Goal: Task Accomplishment & Management: Use online tool/utility

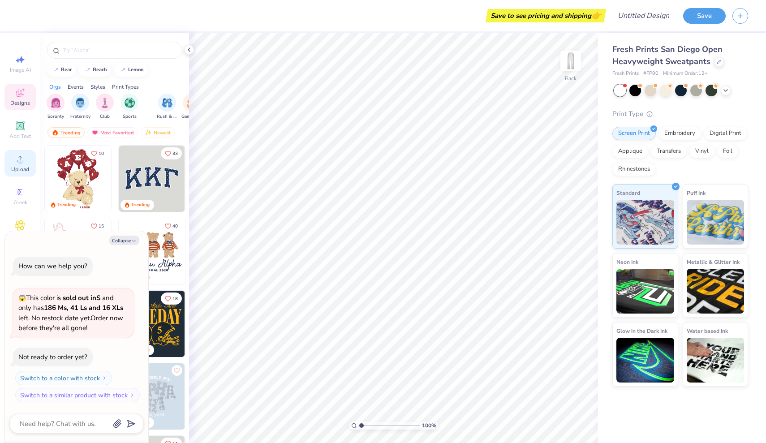
click at [18, 161] on circle at bounding box center [19, 162] width 5 height 5
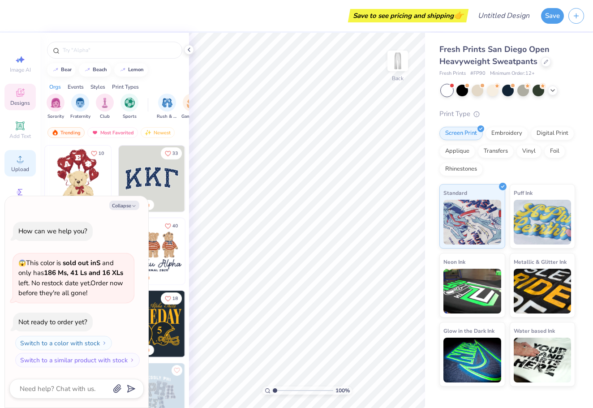
click at [27, 165] on div "Upload" at bounding box center [19, 163] width 31 height 26
click at [26, 165] on div "Upload" at bounding box center [19, 163] width 31 height 26
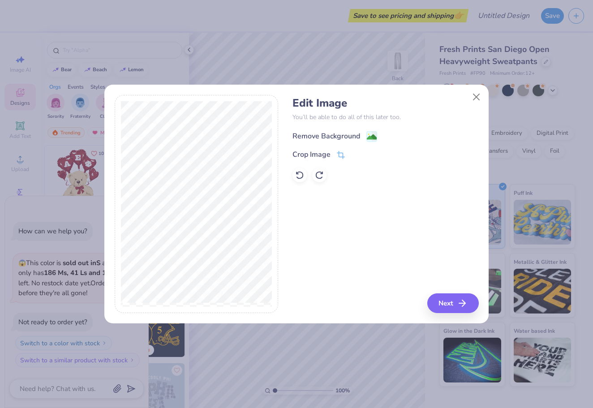
click at [345, 131] on div "Remove Background" at bounding box center [327, 136] width 68 height 11
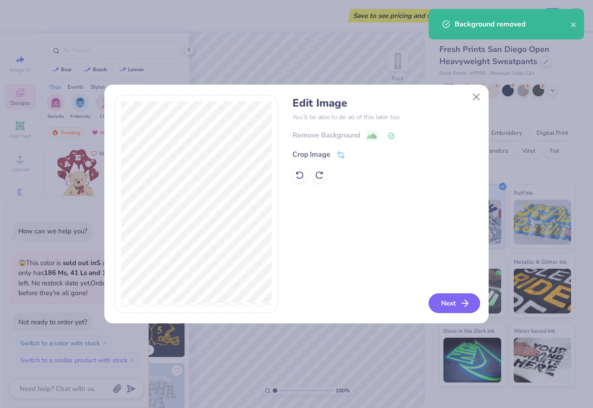
click at [458, 303] on button "Next" at bounding box center [455, 304] width 52 height 20
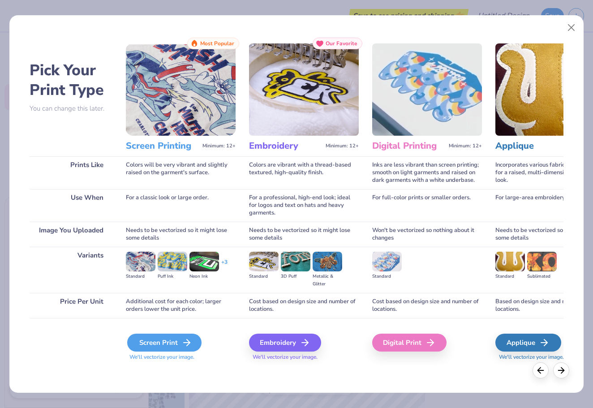
click at [142, 344] on div "Screen Print" at bounding box center [164, 343] width 74 height 18
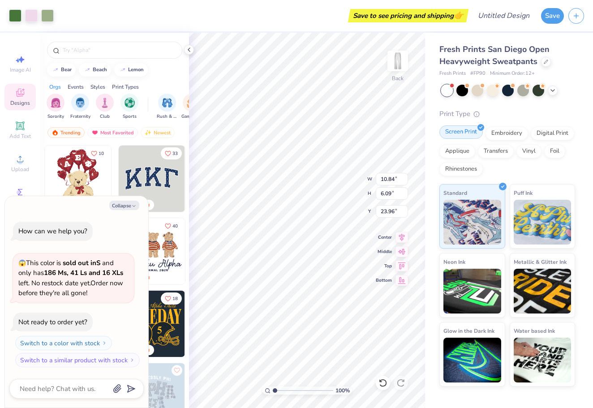
type textarea "x"
type input "6.11"
type input "10.85"
type input "21.54"
click at [402, 264] on icon at bounding box center [402, 264] width 8 height 7
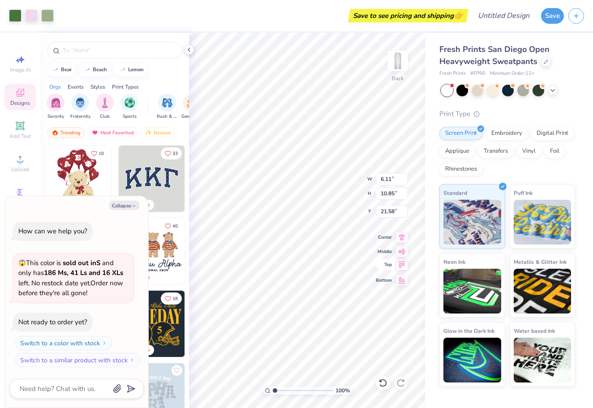
type textarea "x"
type input "0.50"
click at [403, 240] on icon at bounding box center [402, 236] width 13 height 11
click at [404, 238] on icon at bounding box center [402, 236] width 13 height 11
type textarea "x"
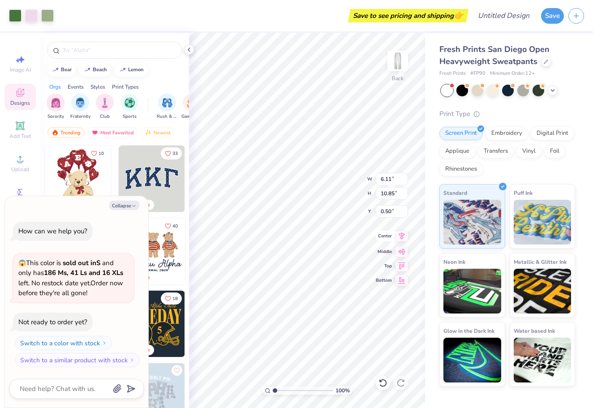
type input "10.85"
type input "6.10"
type input "2.92"
click at [21, 164] on circle at bounding box center [19, 162] width 5 height 5
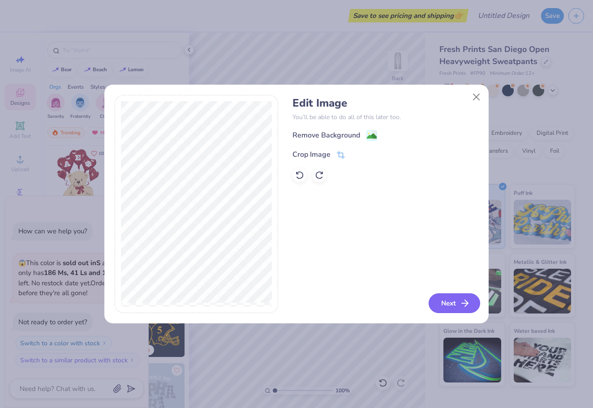
click at [453, 301] on button "Next" at bounding box center [455, 304] width 52 height 20
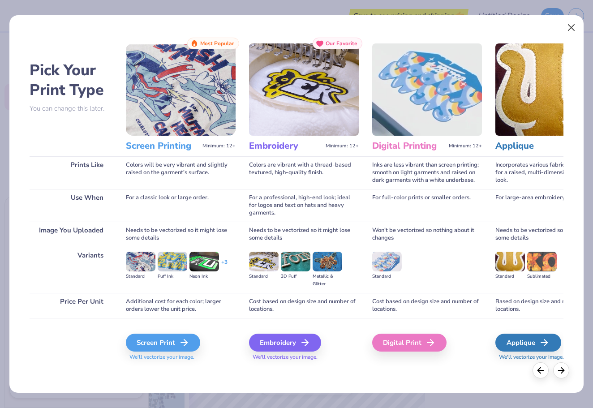
click at [572, 25] on button "Close" at bounding box center [571, 27] width 17 height 17
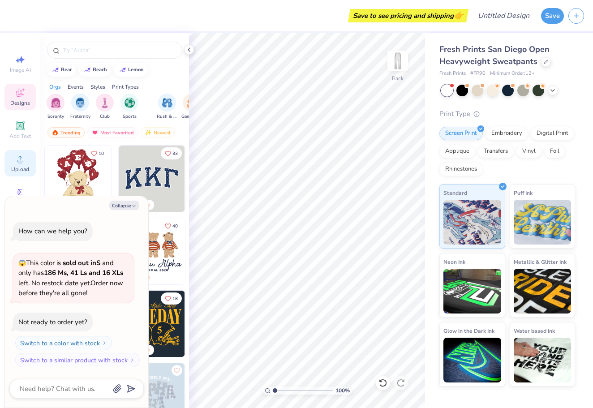
click at [19, 163] on circle at bounding box center [19, 162] width 5 height 5
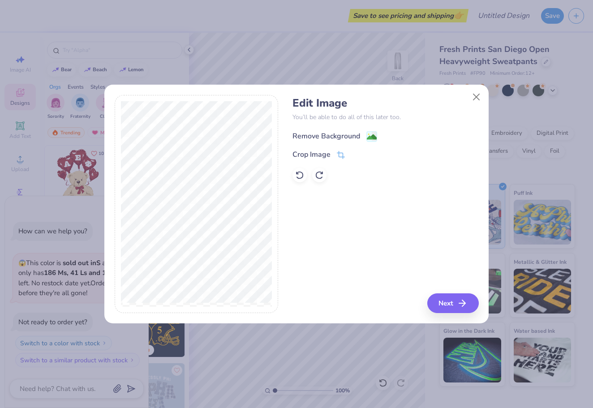
click at [313, 136] on div "Remove Background" at bounding box center [327, 136] width 68 height 11
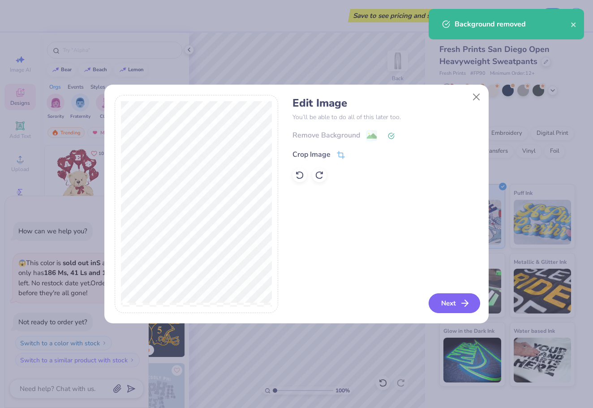
click at [441, 303] on button "Next" at bounding box center [455, 304] width 52 height 20
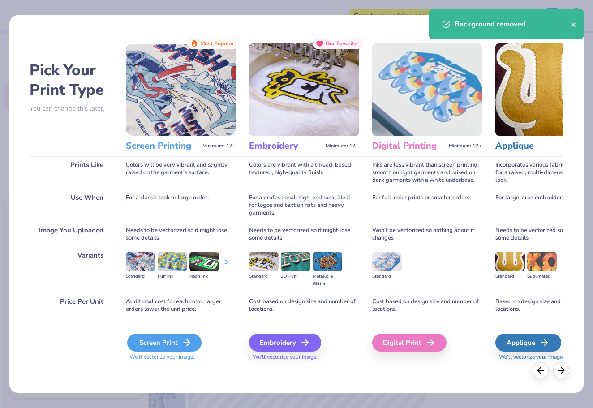
click at [145, 342] on div "Screen Print" at bounding box center [164, 343] width 74 height 18
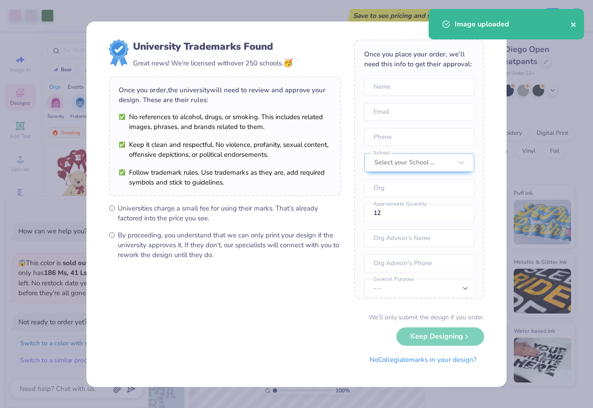
click at [575, 26] on icon "close" at bounding box center [573, 24] width 4 height 4
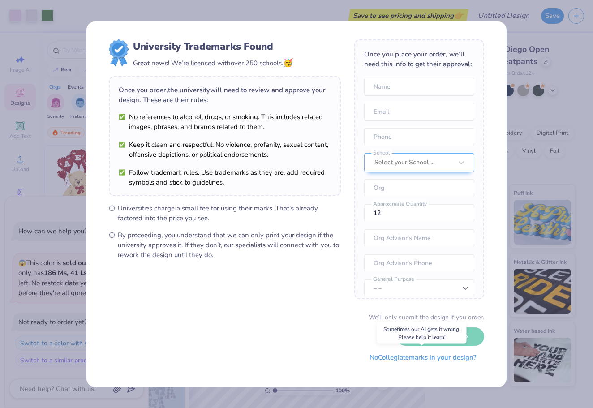
click at [396, 359] on button "No Collegiate marks in your design?" at bounding box center [423, 358] width 122 height 18
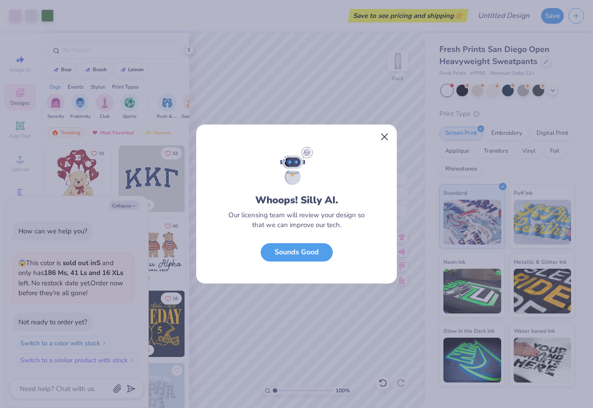
click at [384, 132] on button "Close" at bounding box center [384, 137] width 17 height 17
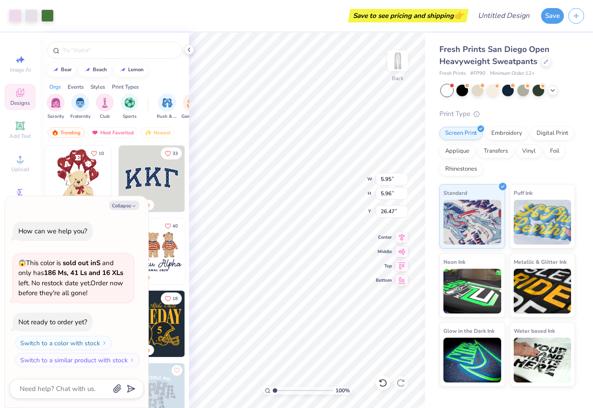
type textarea "x"
type input "5.95"
type input "5.96"
type input "26.47"
type textarea "x"
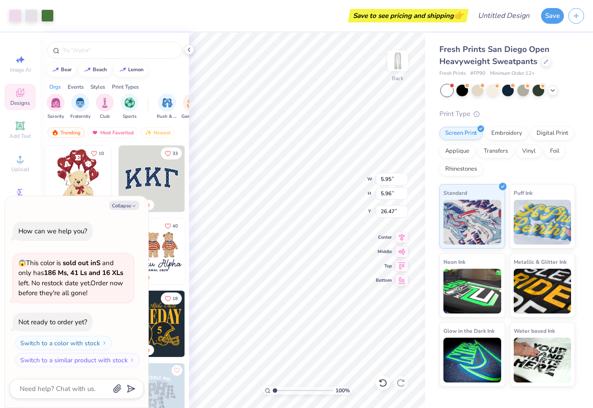
type input "3.10"
type textarea "x"
type input "2.95"
type textarea "x"
type input "3.02"
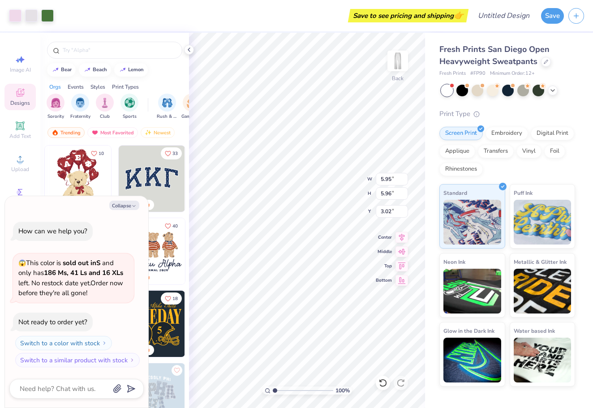
type textarea "x"
type input "2.65"
type textarea "x"
type input "3.10"
click at [16, 159] on icon at bounding box center [20, 159] width 11 height 11
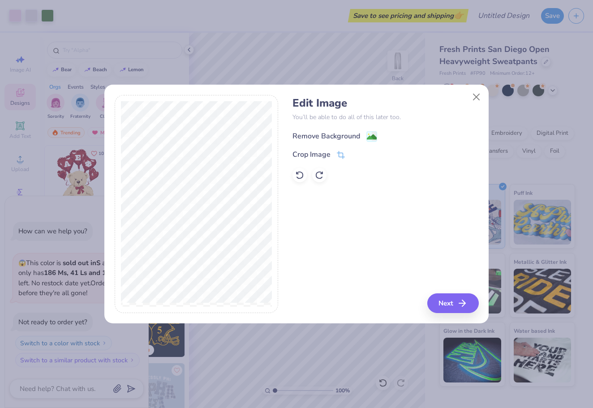
click at [367, 135] on rect at bounding box center [372, 136] width 10 height 10
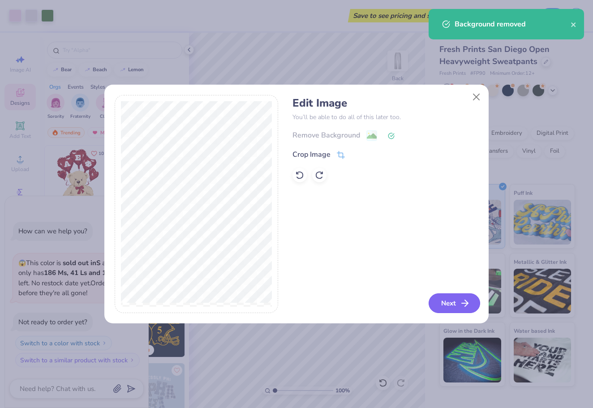
click at [456, 302] on button "Next" at bounding box center [455, 304] width 52 height 20
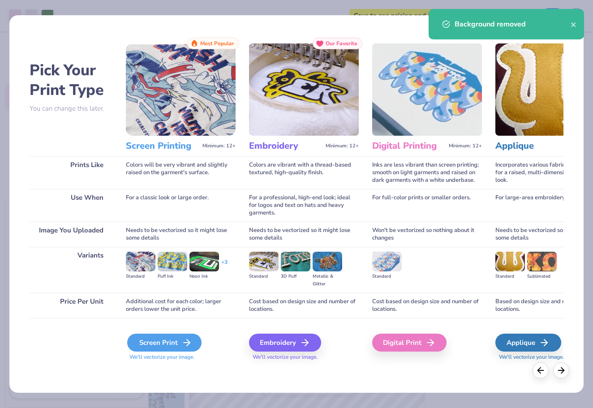
click at [177, 342] on div "Screen Print" at bounding box center [164, 343] width 74 height 18
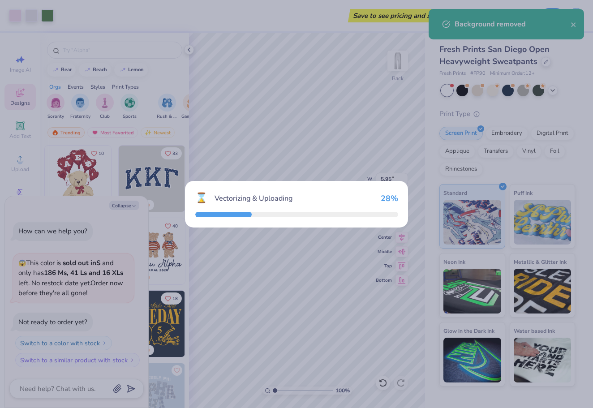
type textarea "x"
type input "10.85"
type input "3.43"
type input "25.28"
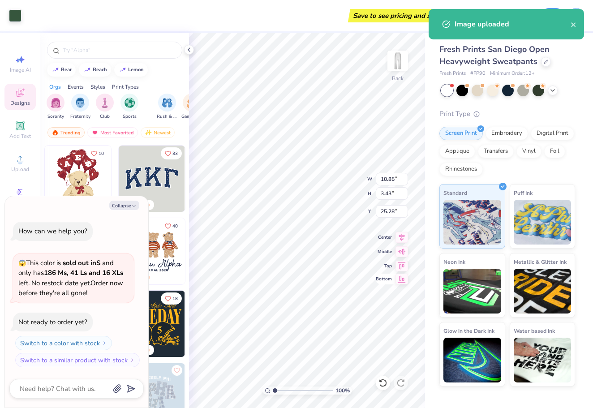
click at [403, 282] on icon at bounding box center [402, 279] width 13 height 11
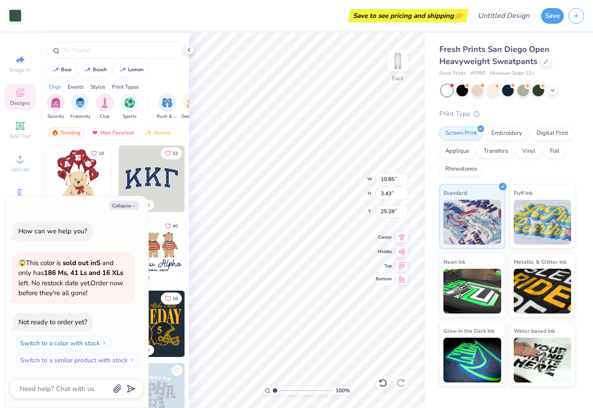
type textarea "x"
type input "50.07"
click at [403, 266] on icon at bounding box center [402, 264] width 13 height 11
type textarea "x"
type input "0.50"
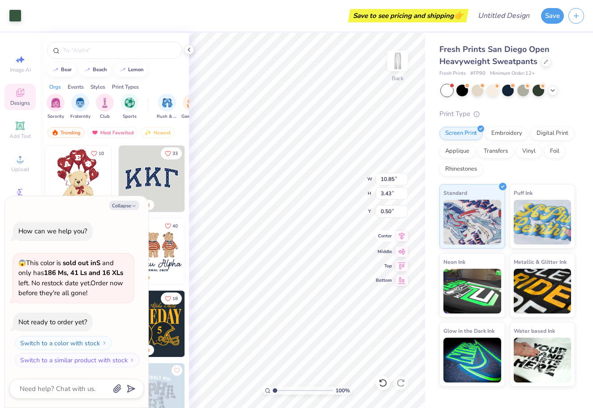
click at [403, 243] on div "100 % Back W 10.85 10.85 " H 3.43 3.43 " Y 0.50 0.50 " Center Middle Top Bottom" at bounding box center [307, 221] width 236 height 376
type textarea "x"
type input "20.03"
click at [397, 55] on img at bounding box center [398, 61] width 36 height 36
click at [397, 56] on img at bounding box center [398, 61] width 36 height 36
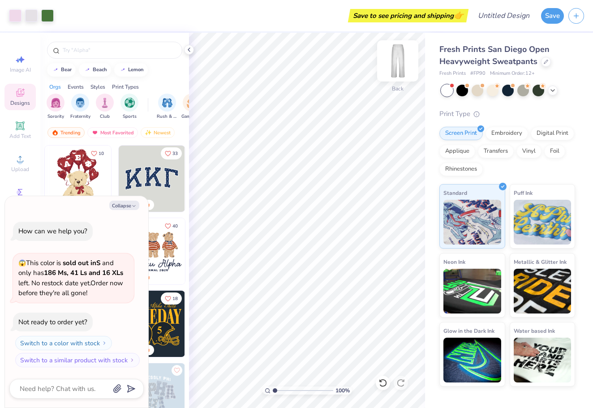
click at [403, 52] on img at bounding box center [398, 61] width 36 height 36
click at [400, 63] on img at bounding box center [398, 61] width 36 height 36
click at [396, 60] on img at bounding box center [398, 61] width 36 height 36
click at [132, 207] on icon "button" at bounding box center [133, 205] width 5 height 5
type textarea "x"
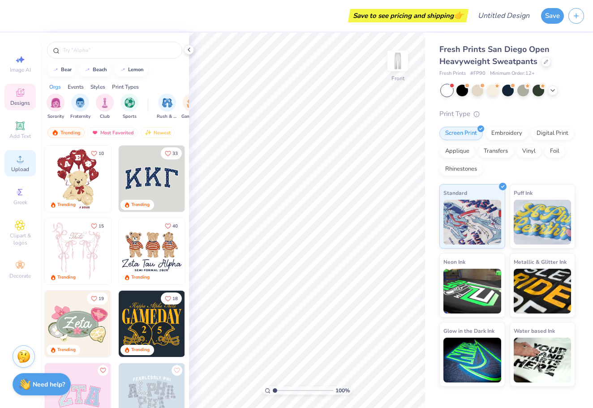
click at [21, 156] on icon at bounding box center [20, 159] width 11 height 11
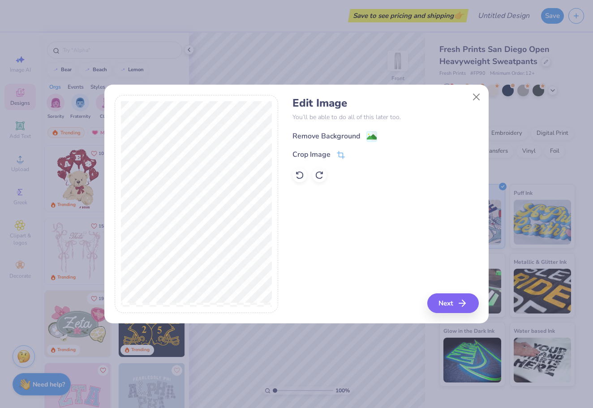
click at [333, 140] on div "Remove Background" at bounding box center [327, 136] width 68 height 11
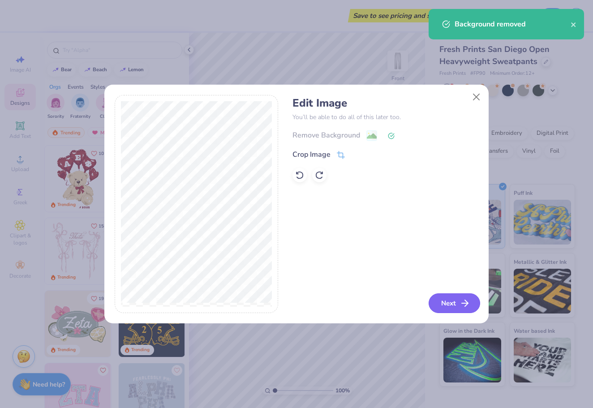
click at [445, 306] on button "Next" at bounding box center [455, 304] width 52 height 20
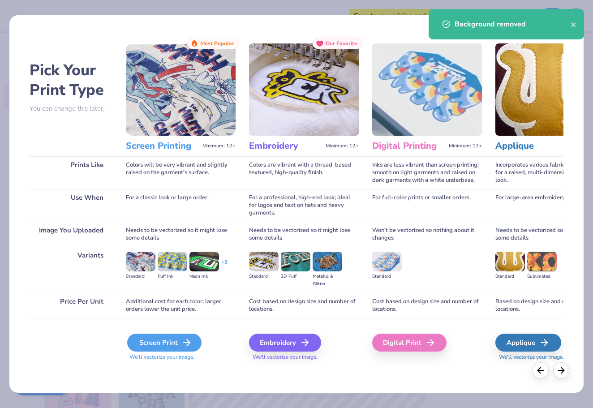
click at [157, 347] on div "Screen Print" at bounding box center [164, 343] width 74 height 18
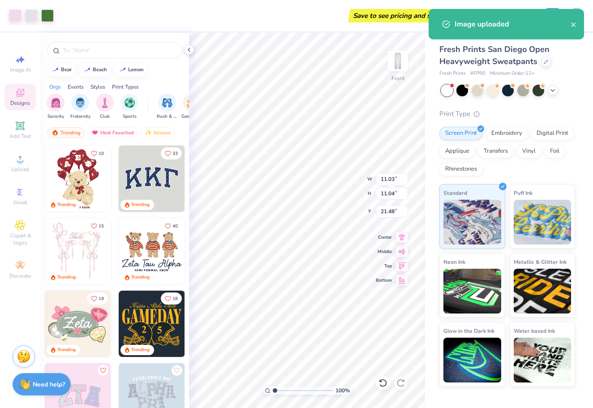
type input "5.56"
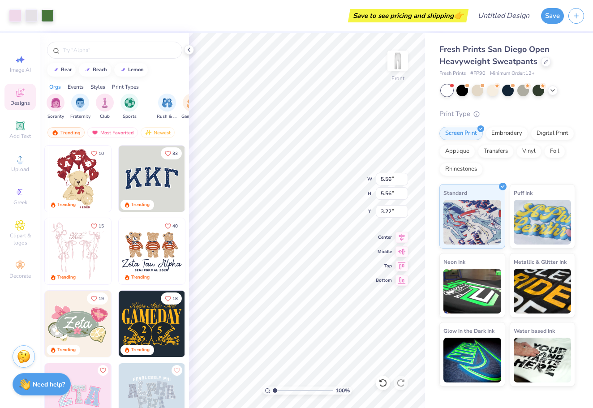
type input "3.51"
type input "6.37"
type input "2.85"
click at [399, 65] on img at bounding box center [398, 61] width 36 height 36
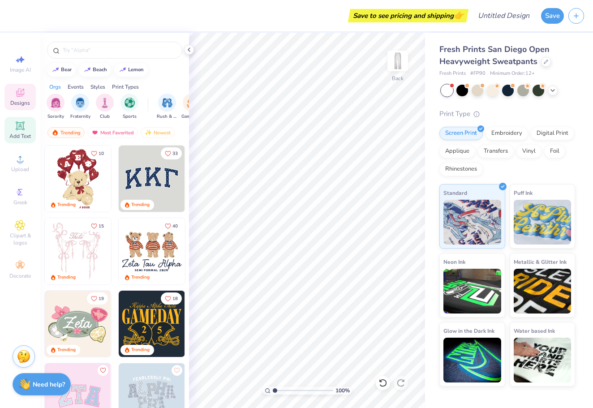
click at [20, 134] on span "Add Text" at bounding box center [20, 136] width 22 height 7
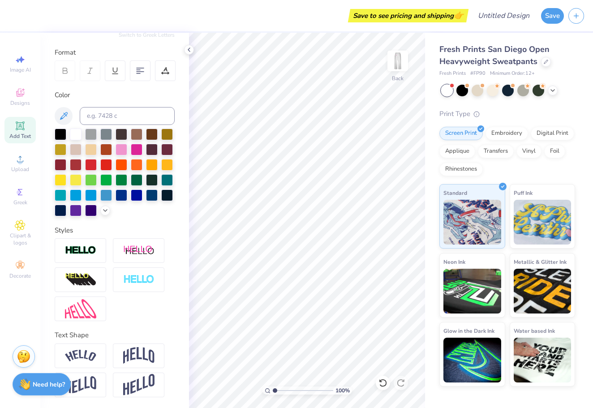
scroll to position [113, 0]
click at [26, 171] on span "Upload" at bounding box center [20, 169] width 18 height 7
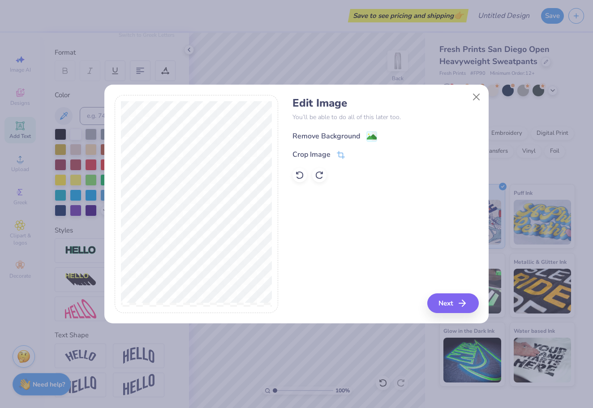
click at [339, 131] on div "Remove Background" at bounding box center [327, 136] width 68 height 11
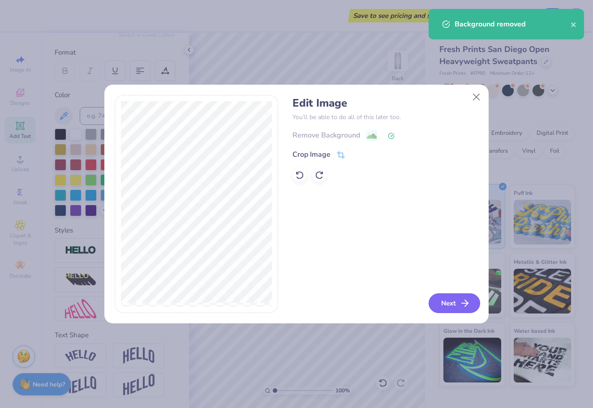
click at [447, 302] on button "Next" at bounding box center [455, 304] width 52 height 20
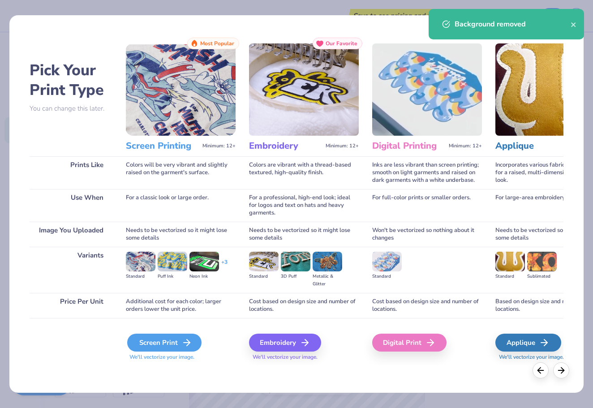
click at [150, 339] on div "Screen Print" at bounding box center [164, 343] width 74 height 18
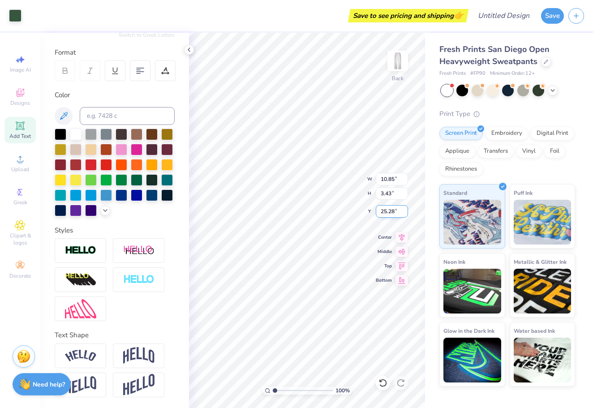
type input "3.47"
type input "10.86"
type input "21.57"
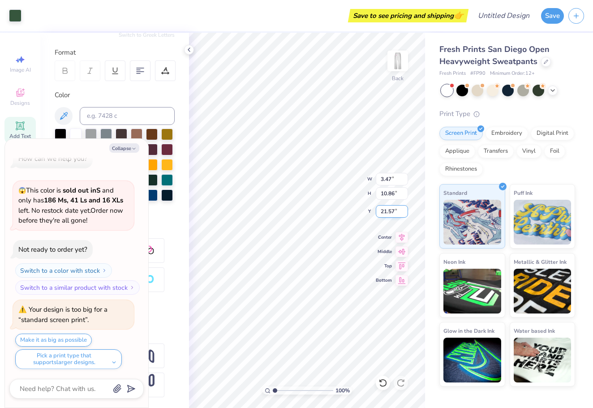
scroll to position [89, 0]
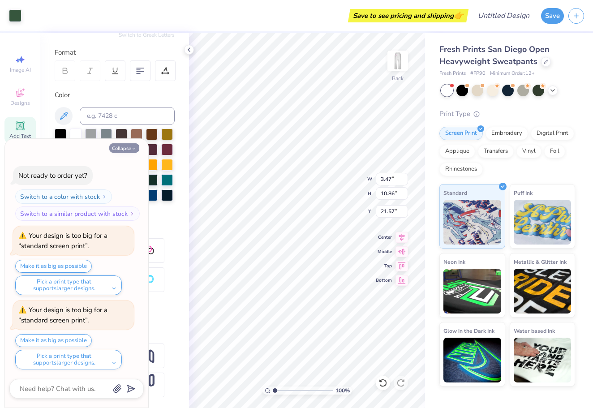
click at [118, 151] on button "Collapse" at bounding box center [124, 147] width 30 height 9
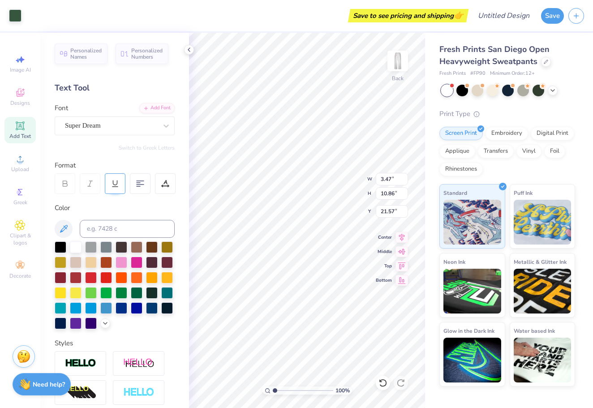
scroll to position [0, 0]
click at [168, 182] on icon at bounding box center [165, 184] width 8 height 8
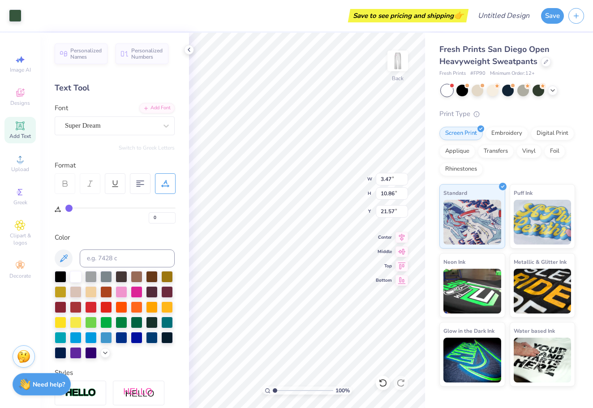
click at [168, 182] on icon at bounding box center [165, 184] width 8 height 8
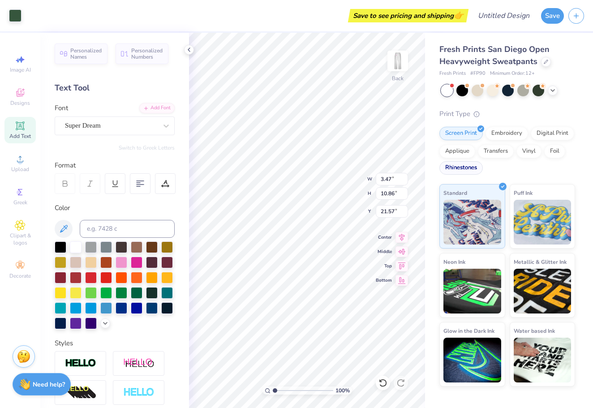
click at [470, 171] on div "Rhinestones" at bounding box center [461, 167] width 43 height 13
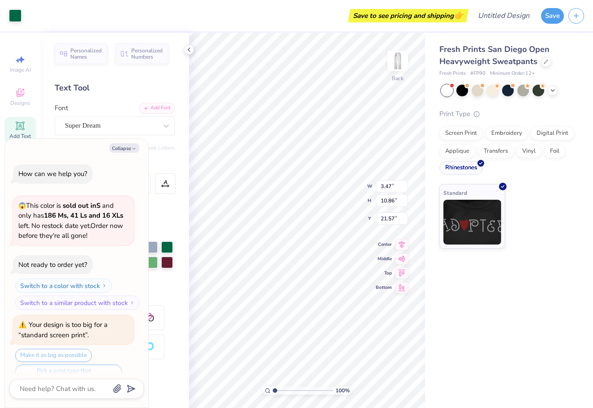
scroll to position [143, 0]
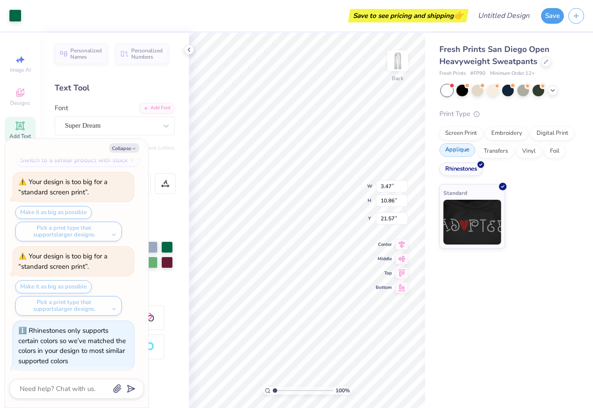
click at [462, 148] on div "Applique" at bounding box center [458, 149] width 36 height 13
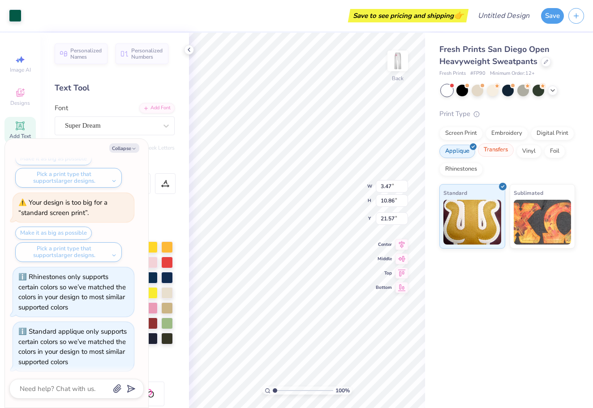
click at [492, 155] on div "Transfers" at bounding box center [496, 149] width 36 height 13
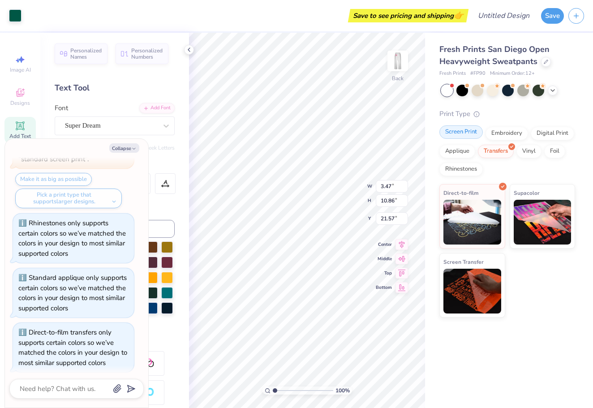
click at [462, 134] on div "Screen Print" at bounding box center [461, 131] width 43 height 13
type textarea "x"
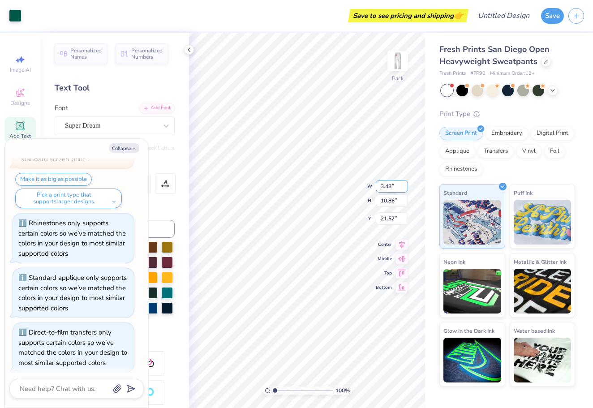
click at [403, 186] on input "3.48" at bounding box center [392, 186] width 32 height 13
type input "3.4"
type input "3"
type input "6"
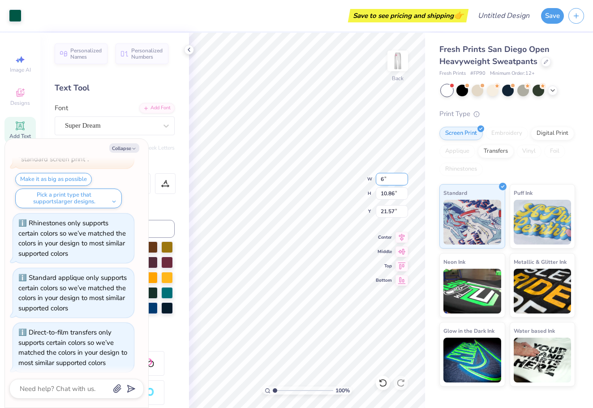
type textarea "x"
type input "5.76"
type input "18.00"
click at [391, 179] on input "5.76" at bounding box center [392, 179] width 32 height 13
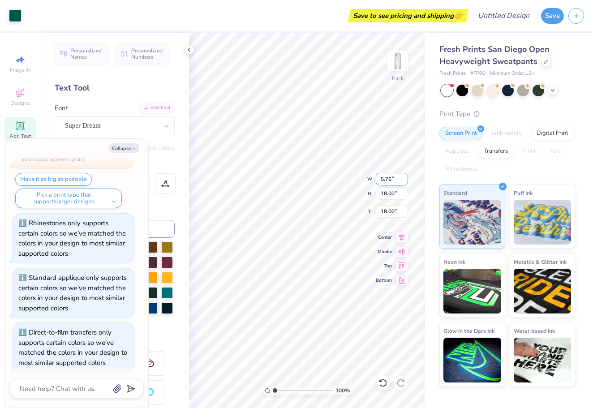
click at [391, 179] on input "5.76" at bounding box center [392, 179] width 32 height 13
click at [374, 179] on div "100 % Back W 5.76 5.76 " H 18.00 18.00 " Y 18.00 18.00 " Center Middle Top Bott…" at bounding box center [307, 221] width 236 height 376
type textarea "x"
click at [390, 179] on input "5.76" at bounding box center [392, 179] width 32 height 13
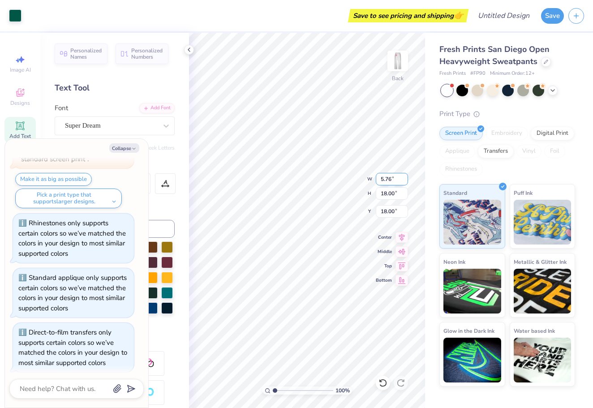
type input "5.7"
type input "5"
type input "8"
type textarea "x"
type input "9"
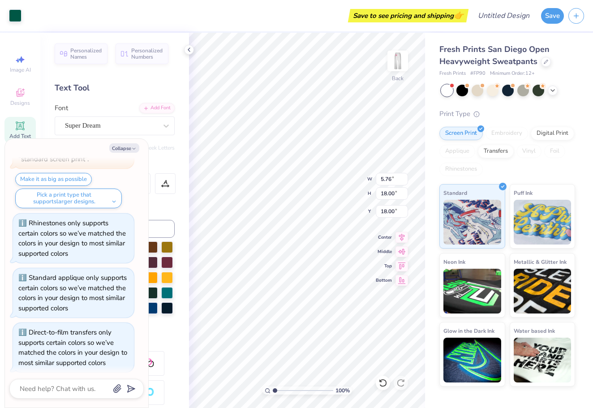
type textarea "x"
type input "35.50"
click at [425, 343] on div "Fresh Prints San Diego Open Heavyweight Sweatpants Fresh Prints # FP90 Minimum …" at bounding box center [509, 210] width 168 height 354
type textarea "x"
type input "4.14"
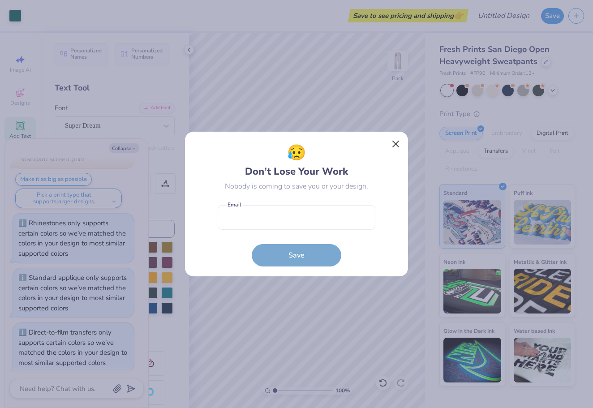
click at [394, 144] on button "Close" at bounding box center [396, 144] width 17 height 17
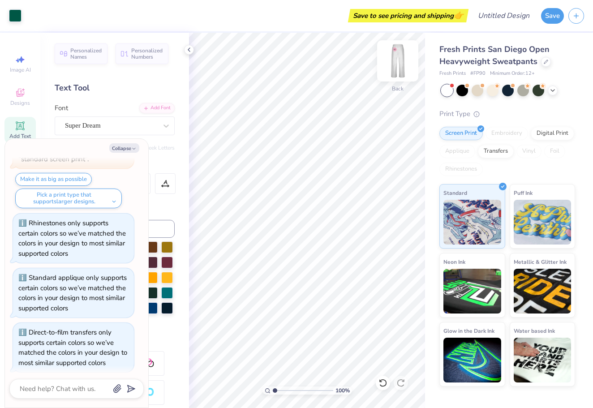
click at [400, 73] on img at bounding box center [398, 61] width 36 height 36
click at [399, 62] on img at bounding box center [398, 61] width 36 height 36
click at [395, 57] on img at bounding box center [398, 61] width 36 height 36
click at [395, 59] on img at bounding box center [398, 61] width 36 height 36
click at [395, 59] on img at bounding box center [398, 61] width 18 height 18
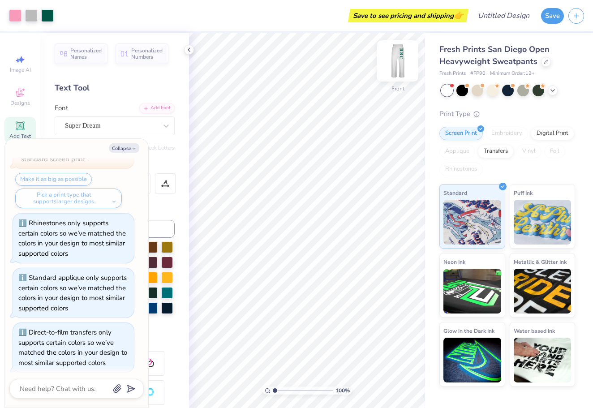
click at [395, 59] on img at bounding box center [398, 61] width 36 height 36
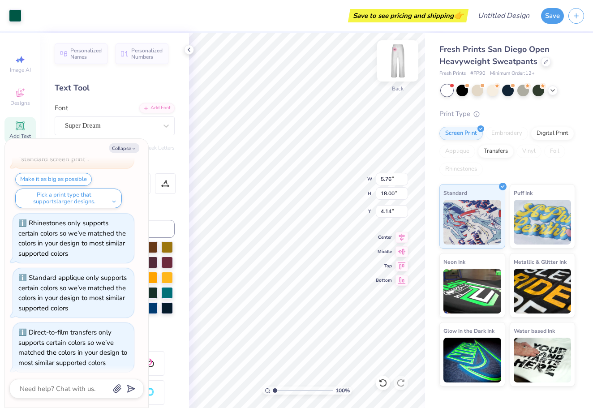
type textarea "x"
type input "4.06"
type textarea "x"
type input "4.43"
click at [404, 67] on img at bounding box center [398, 61] width 36 height 36
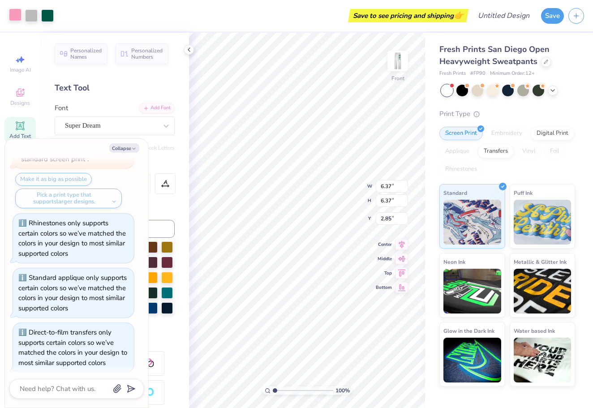
click at [16, 12] on div at bounding box center [15, 15] width 13 height 13
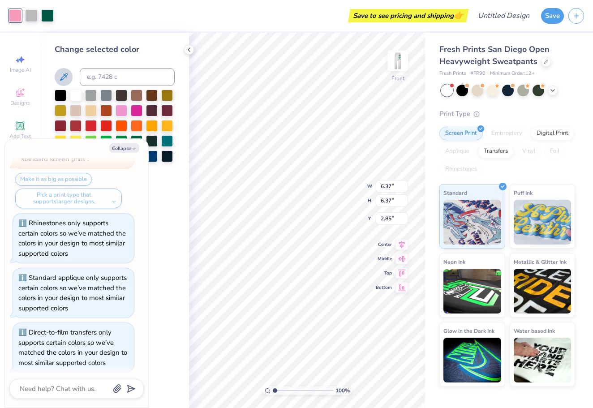
click at [68, 72] on button at bounding box center [64, 77] width 18 height 18
click at [125, 149] on button "Collapse" at bounding box center [124, 147] width 30 height 9
type textarea "x"
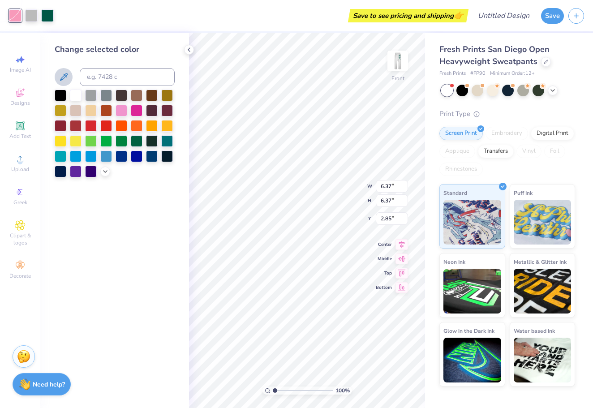
click at [67, 82] on icon at bounding box center [63, 77] width 11 height 11
click at [121, 114] on div at bounding box center [122, 110] width 12 height 12
click at [117, 111] on div at bounding box center [122, 110] width 12 height 12
click at [151, 193] on div "Change selected color" at bounding box center [114, 221] width 149 height 376
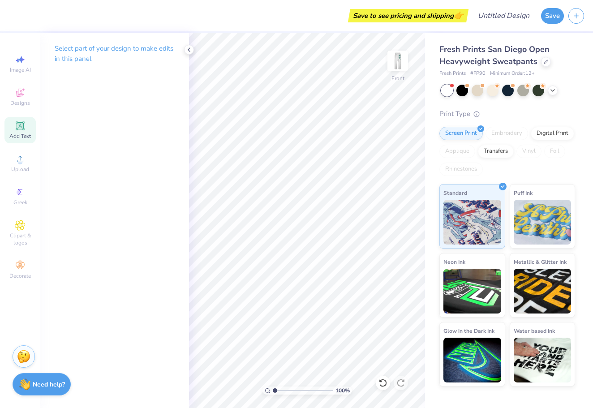
click at [17, 123] on icon at bounding box center [20, 125] width 7 height 7
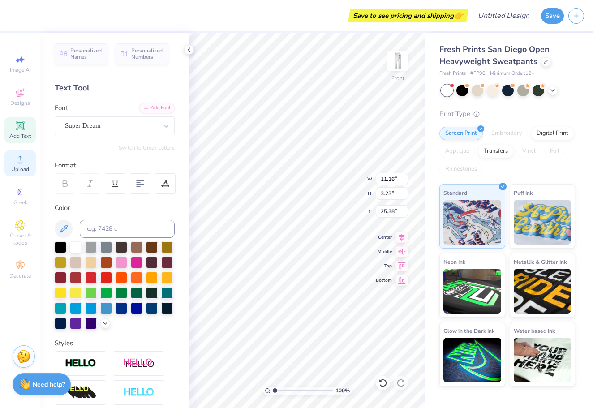
click at [21, 165] on div "Upload" at bounding box center [19, 163] width 31 height 26
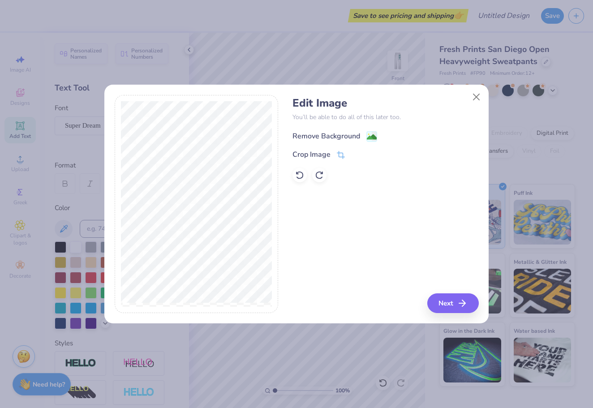
click at [338, 140] on div "Remove Background" at bounding box center [327, 136] width 68 height 11
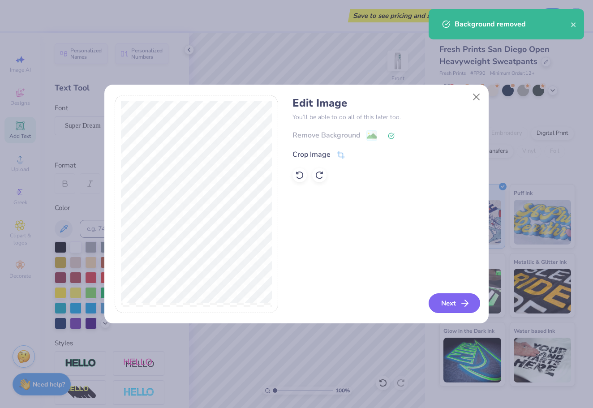
click at [450, 298] on button "Next" at bounding box center [455, 304] width 52 height 20
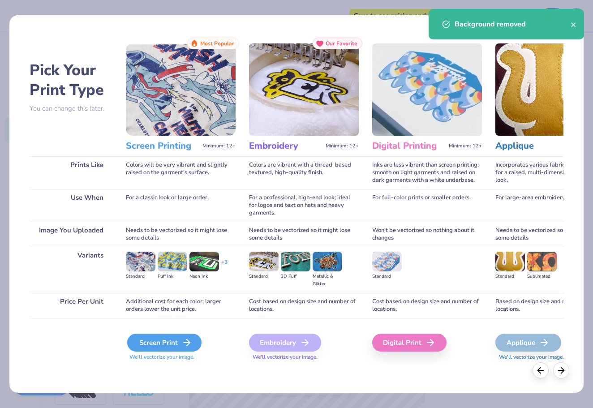
click at [172, 346] on div "Screen Print" at bounding box center [164, 343] width 74 height 18
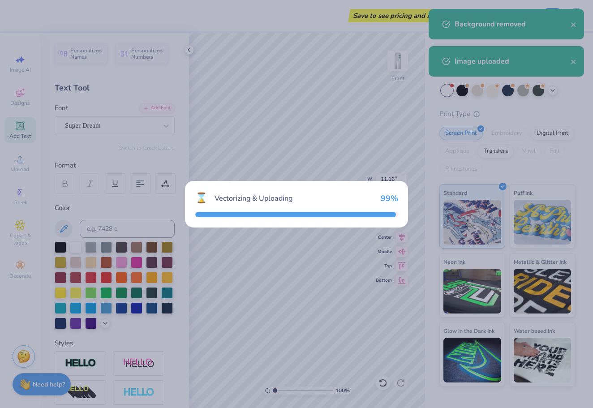
type input "11.03"
type input "11.04"
type input "21.48"
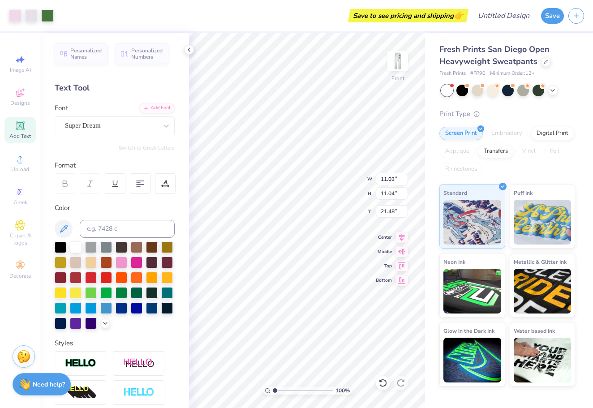
type input "6.15"
type input "3.59"
type input "11.16"
type input "3.23"
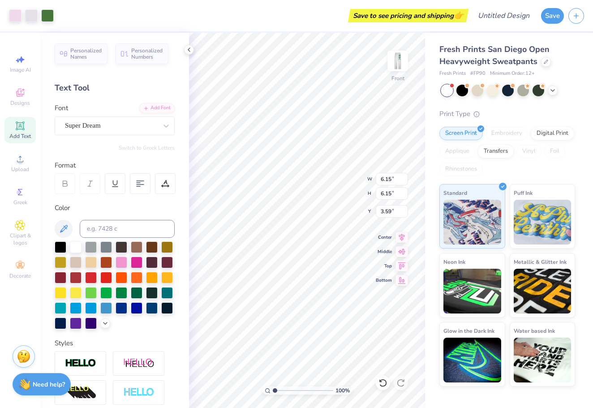
type input "25.38"
type input "3.51"
type input "7.65"
type input "2.85"
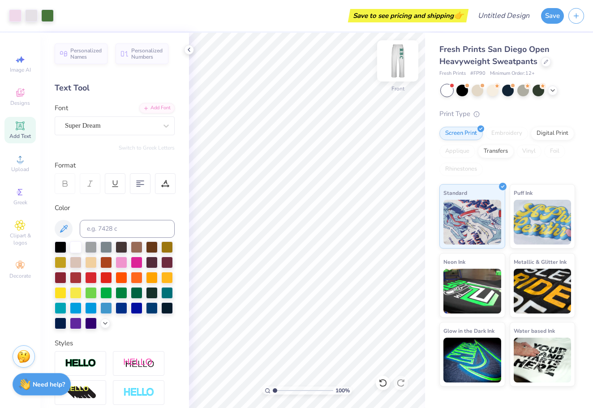
click at [398, 66] on img at bounding box center [398, 61] width 36 height 36
click at [556, 17] on button "Save" at bounding box center [552, 15] width 23 height 16
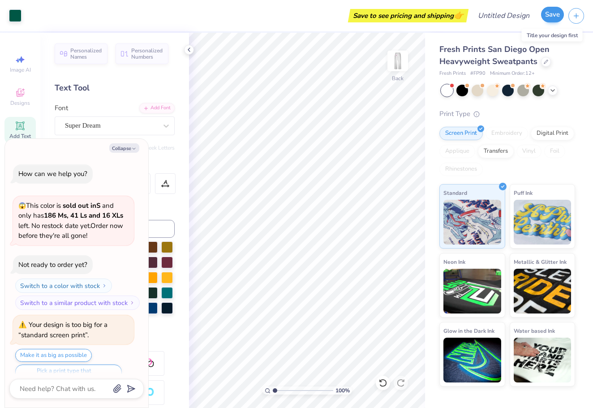
scroll to position [275, 0]
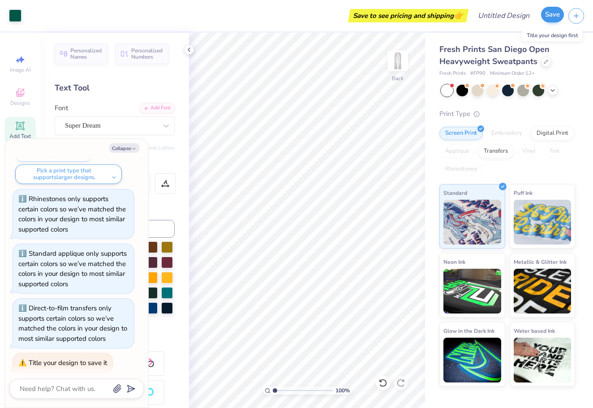
click at [556, 17] on button "Save" at bounding box center [552, 15] width 23 height 16
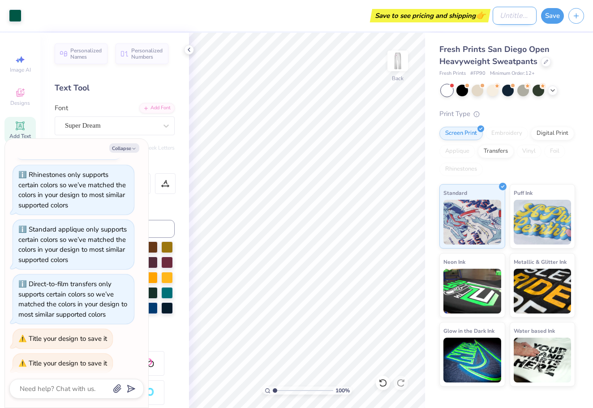
type textarea "x"
click at [515, 16] on input "Design Title" at bounding box center [515, 16] width 44 height 18
type input "R"
type textarea "x"
type input "RB"
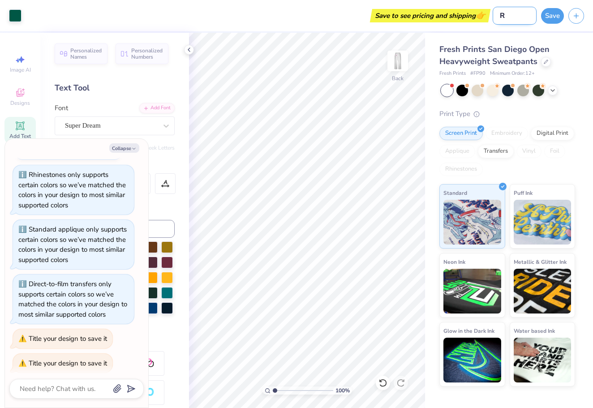
type textarea "x"
type input "RBC"
type textarea "x"
type input "RBC"
click at [553, 14] on button "Save" at bounding box center [552, 15] width 23 height 16
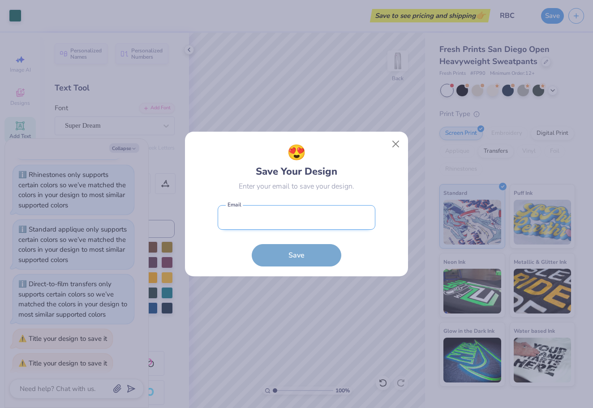
click at [313, 209] on input "email" at bounding box center [297, 217] width 158 height 25
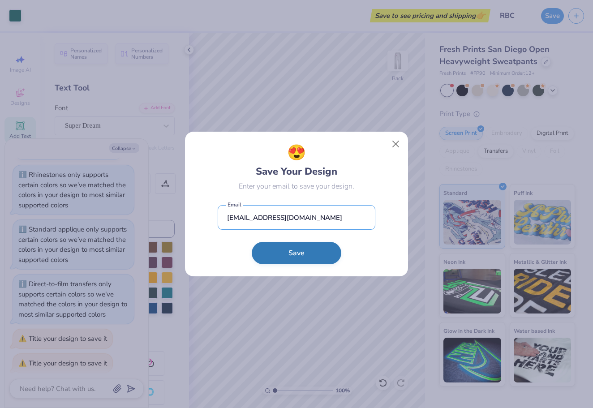
type input "[EMAIL_ADDRESS][DOMAIN_NAME]"
click at [305, 249] on button "Save" at bounding box center [297, 253] width 90 height 22
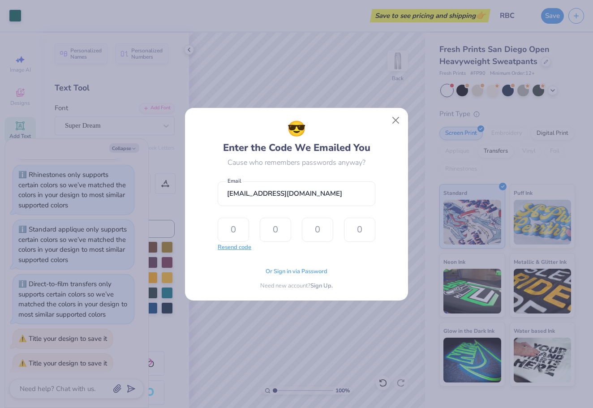
click at [237, 248] on button "Resend code" at bounding box center [235, 247] width 34 height 9
type textarea "x"
click at [240, 228] on input "text" at bounding box center [233, 230] width 31 height 24
type input "2"
type input "3"
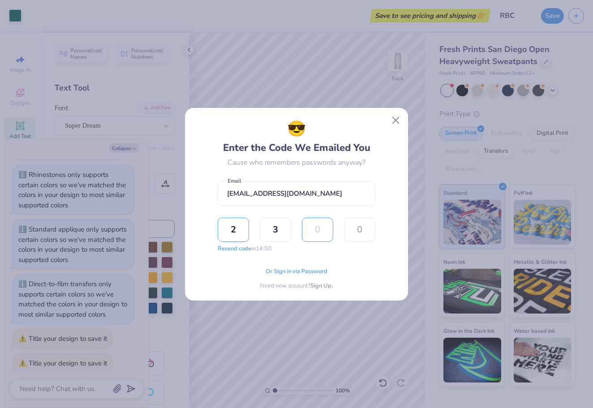
type input "1"
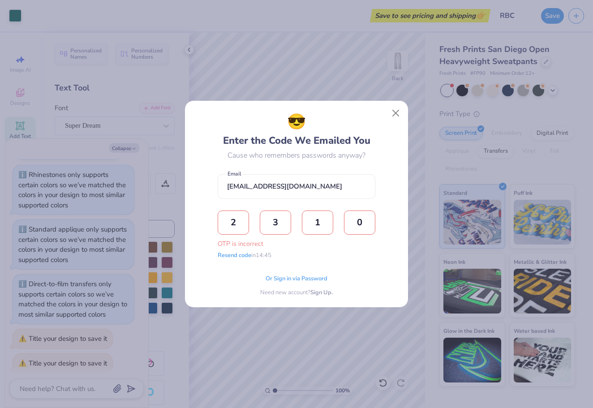
type input "0"
type input "6"
type input "9"
type input "6"
type input "1"
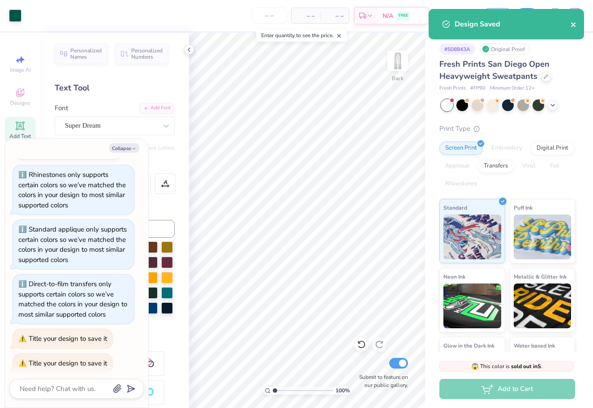
click at [575, 25] on icon "close" at bounding box center [574, 24] width 6 height 7
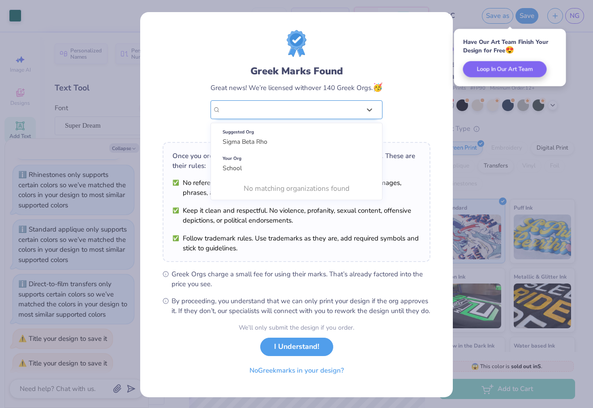
click at [360, 102] on div "School" at bounding box center [297, 109] width 172 height 19
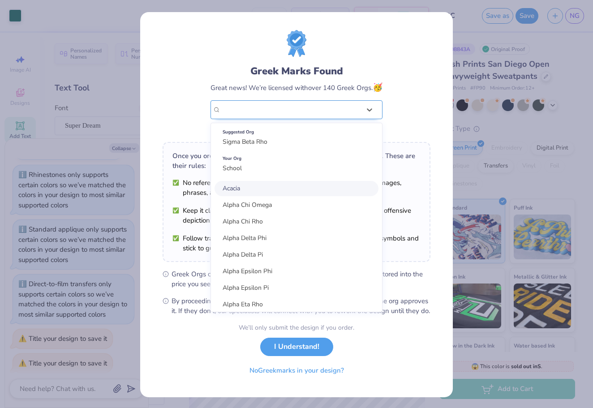
click at [360, 110] on div "School" at bounding box center [291, 110] width 140 height 10
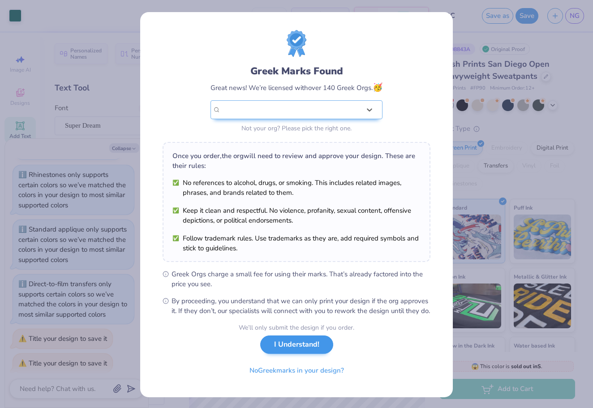
click at [306, 354] on button "I Understand!" at bounding box center [296, 345] width 73 height 18
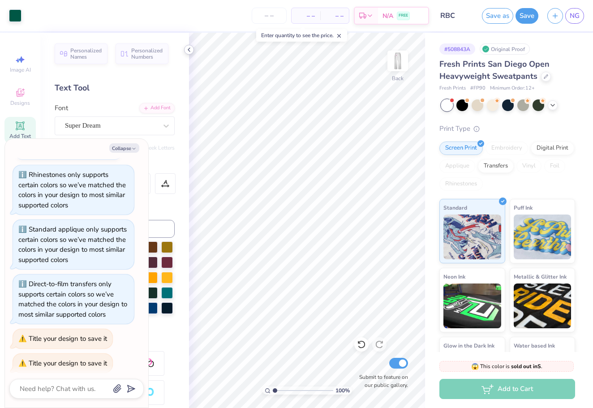
click at [190, 51] on icon at bounding box center [189, 49] width 7 height 7
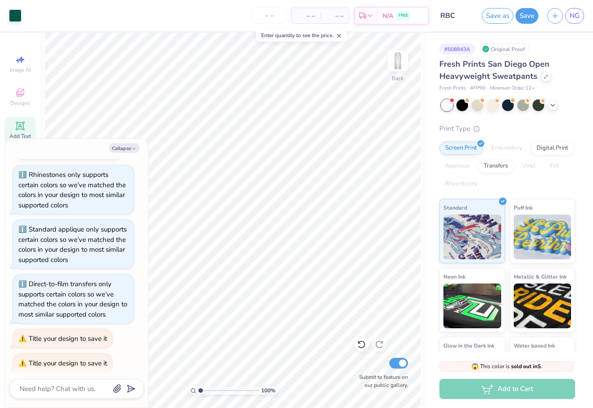
click at [327, 13] on span "– –" at bounding box center [335, 15] width 18 height 9
click at [397, 71] on img at bounding box center [398, 61] width 36 height 36
click at [397, 70] on img at bounding box center [398, 61] width 18 height 18
click at [128, 146] on button "Collapse" at bounding box center [124, 147] width 30 height 9
type textarea "x"
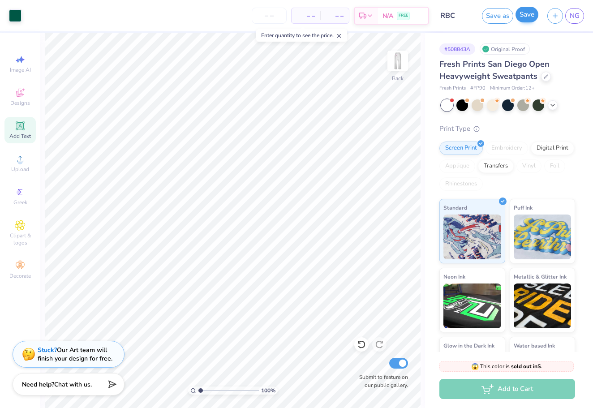
click at [528, 13] on button "Save" at bounding box center [527, 15] width 23 height 16
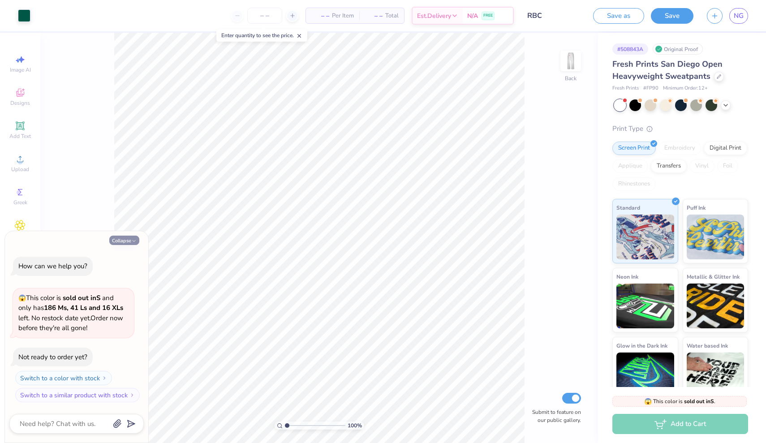
click at [124, 243] on button "Collapse" at bounding box center [124, 240] width 30 height 9
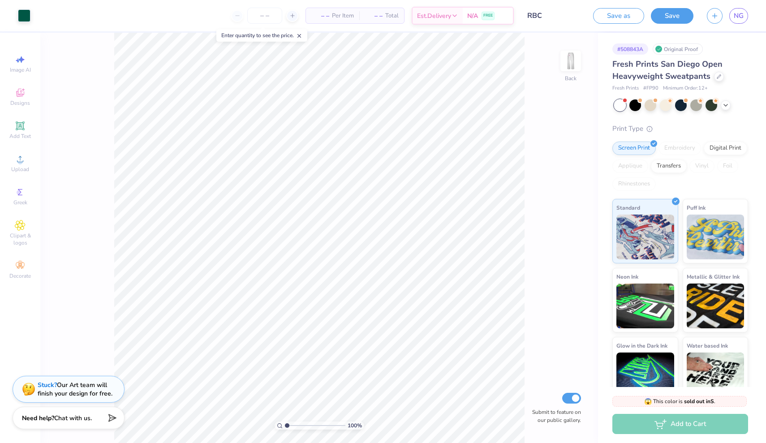
click at [90, 412] on div "Need help? Chat with us." at bounding box center [69, 418] width 112 height 22
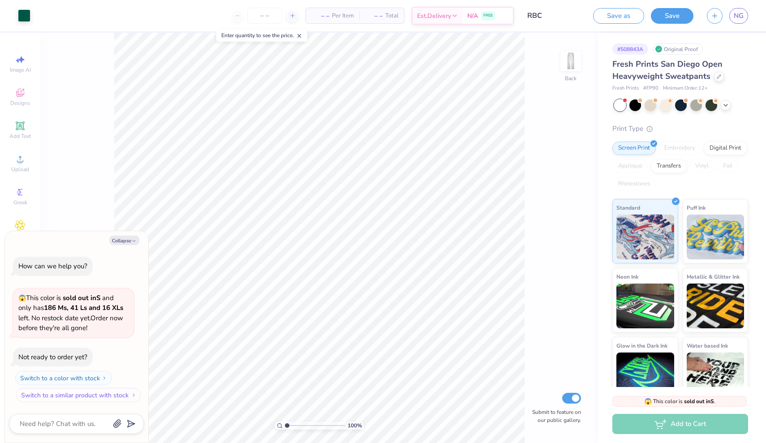
click at [86, 396] on button "Switch to a similar product with stock" at bounding box center [78, 395] width 125 height 14
type textarea "x"
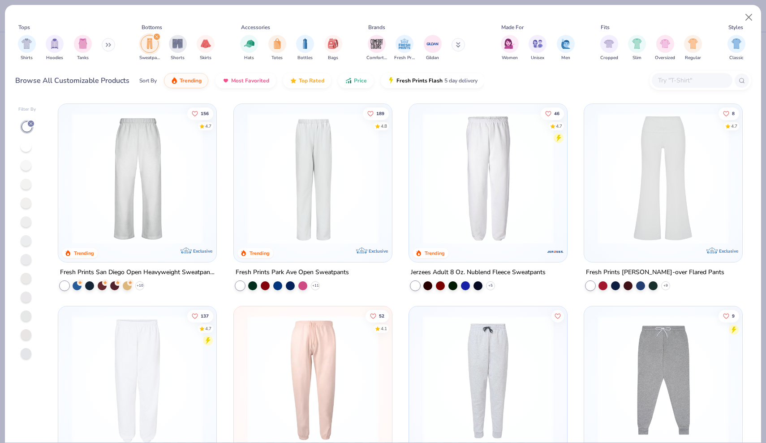
click at [150, 226] on img at bounding box center [137, 178] width 140 height 131
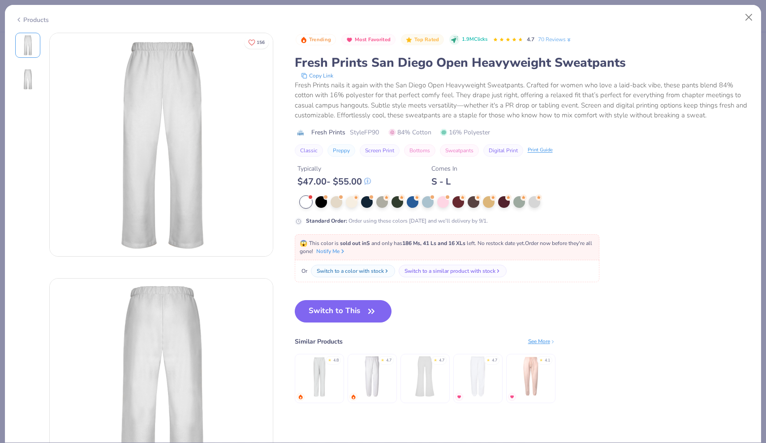
click at [471, 304] on div "Switch to This Similar Products See More ★ 4.8 ★ 4.7 ★ 4.7 ★ 4.7 ★ 4.1" at bounding box center [425, 360] width 261 height 121
click at [756, 15] on button "Close" at bounding box center [749, 17] width 17 height 17
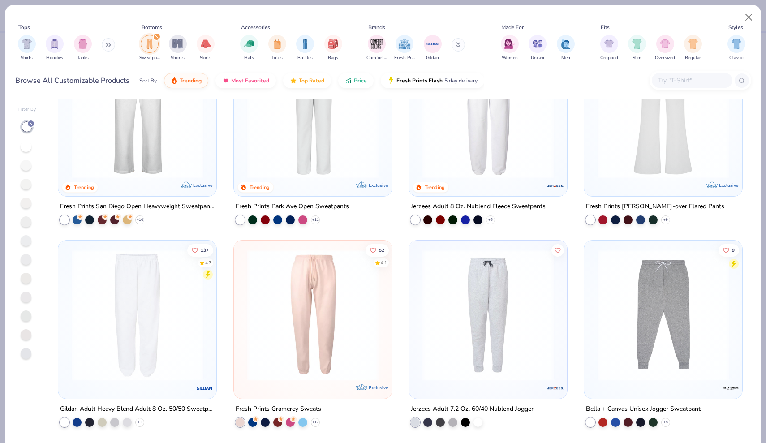
scroll to position [66, 0]
